Goal: Use online tool/utility

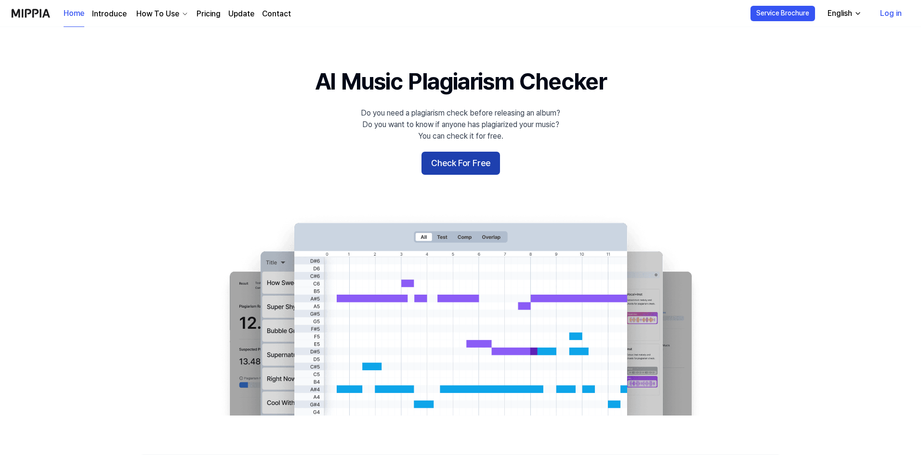
click at [474, 165] on button "Check For Free" at bounding box center [460, 163] width 78 height 23
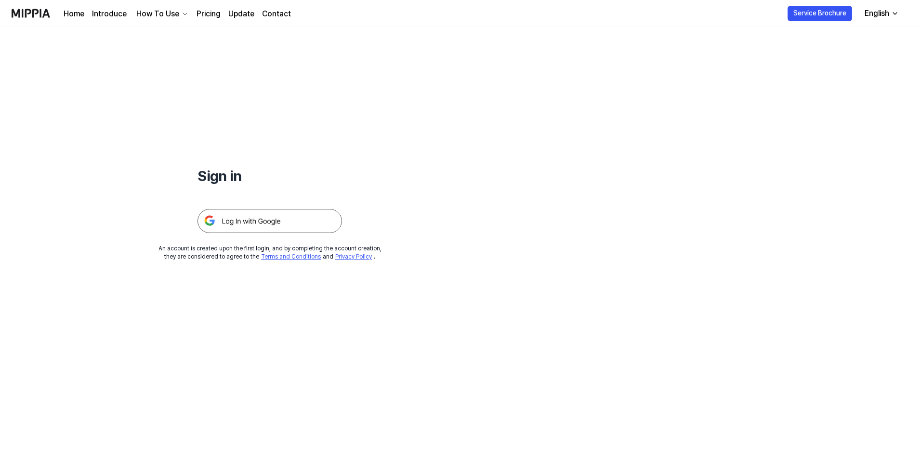
click at [244, 216] on img at bounding box center [269, 221] width 144 height 24
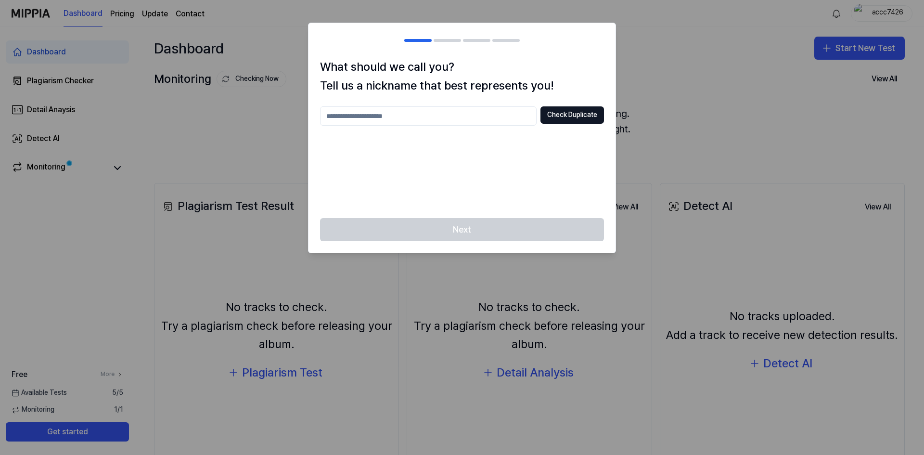
click at [512, 117] on input "text" at bounding box center [428, 115] width 217 height 19
type input "*******"
click at [565, 121] on button "Check Duplicate" at bounding box center [573, 114] width 64 height 17
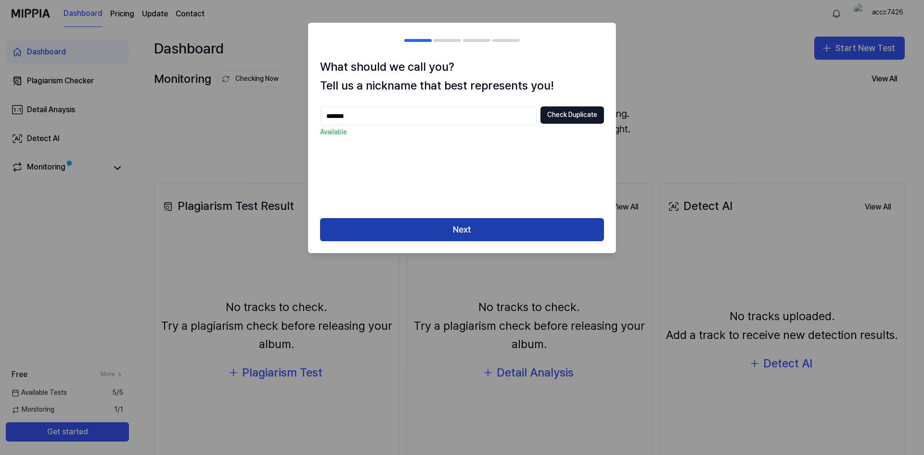
click at [532, 233] on button "Next" at bounding box center [462, 229] width 284 height 23
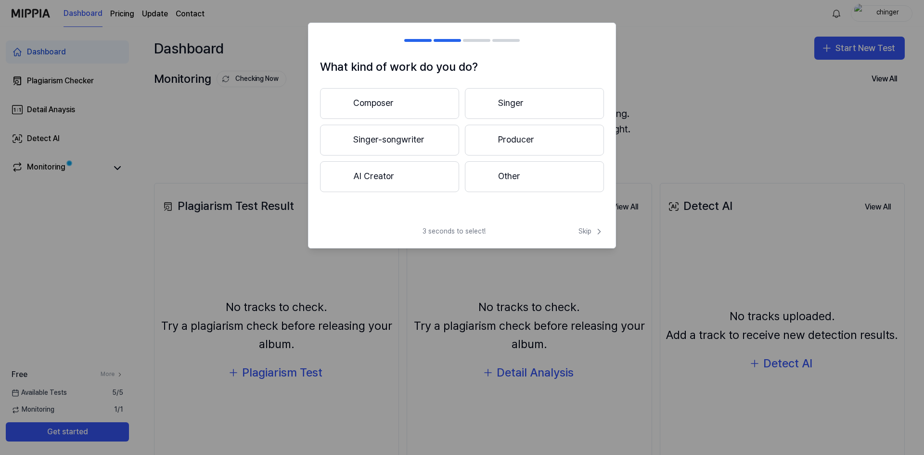
click at [514, 185] on button "Other" at bounding box center [534, 176] width 139 height 31
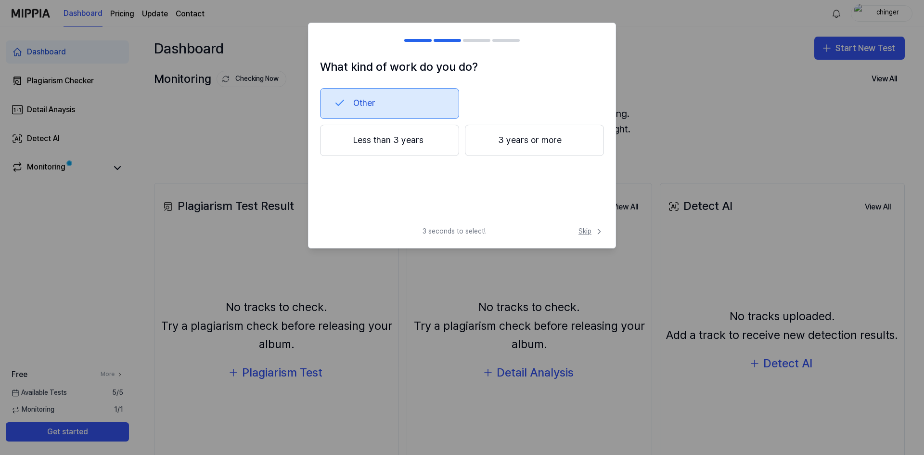
click at [592, 235] on span "Skip" at bounding box center [592, 232] width 26 height 10
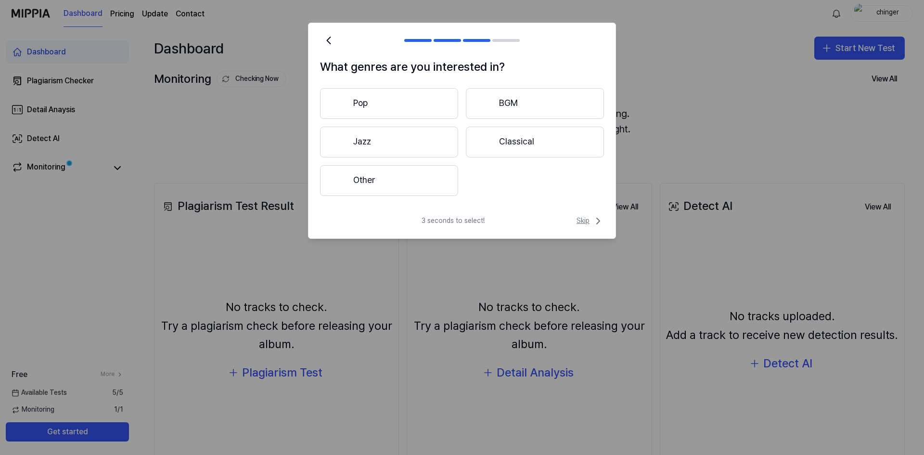
click at [585, 225] on span "Skip" at bounding box center [590, 221] width 27 height 12
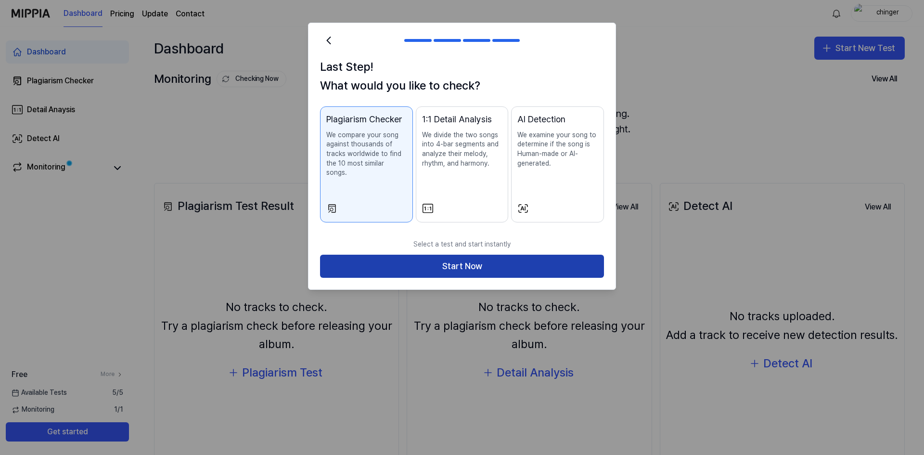
click at [520, 258] on button "Start Now" at bounding box center [462, 266] width 284 height 23
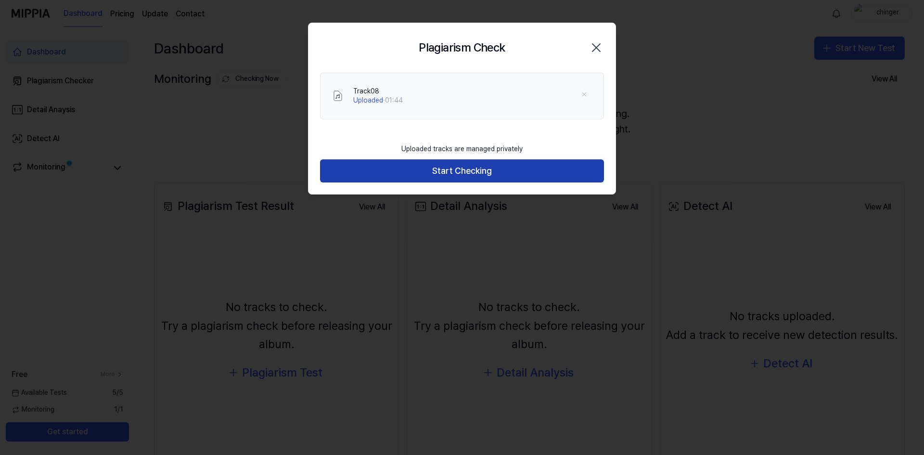
click at [505, 171] on button "Start Checking" at bounding box center [462, 170] width 284 height 23
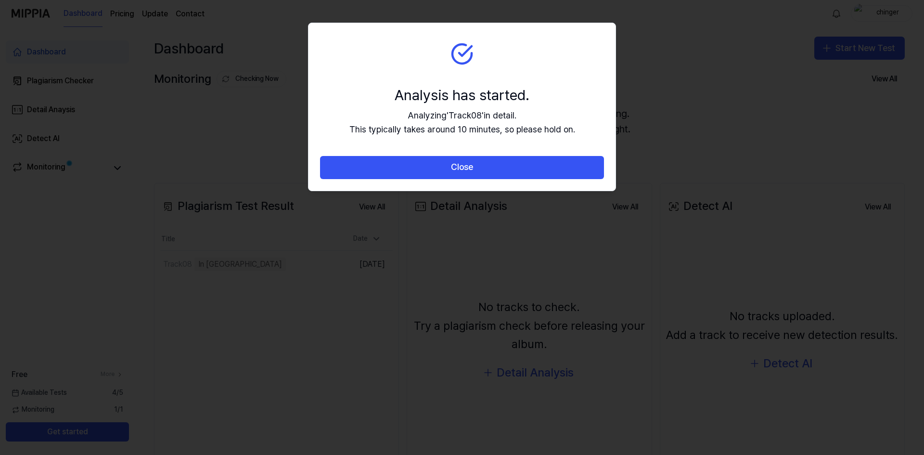
click at [505, 171] on button "Close" at bounding box center [462, 167] width 284 height 23
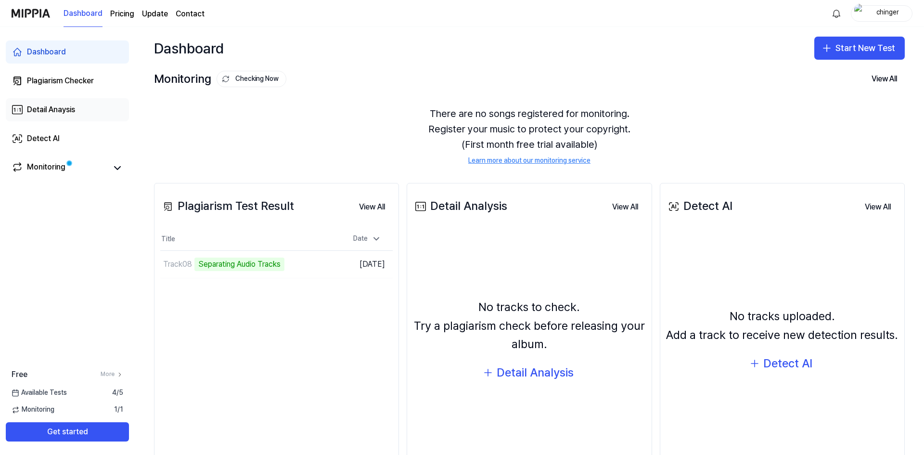
click at [66, 112] on div "Detail Anaysis" at bounding box center [51, 110] width 48 height 12
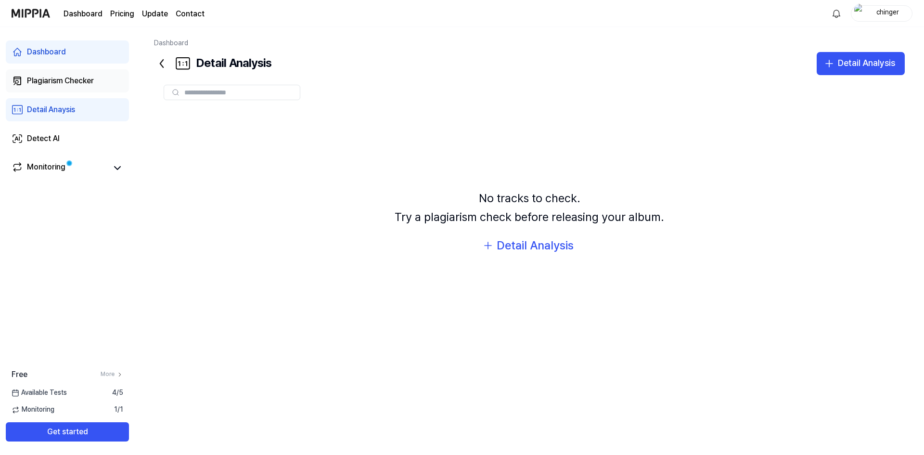
drag, startPoint x: 81, startPoint y: 84, endPoint x: 54, endPoint y: 78, distance: 28.0
click at [54, 78] on div "Plagiarism Checker" at bounding box center [60, 81] width 67 height 12
